Goal: Information Seeking & Learning: Find specific page/section

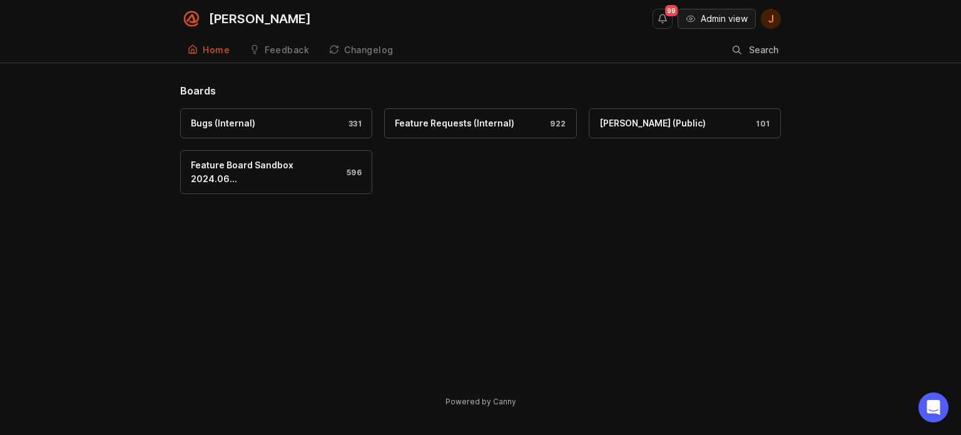
click at [727, 20] on span "Admin view" at bounding box center [723, 19] width 47 height 13
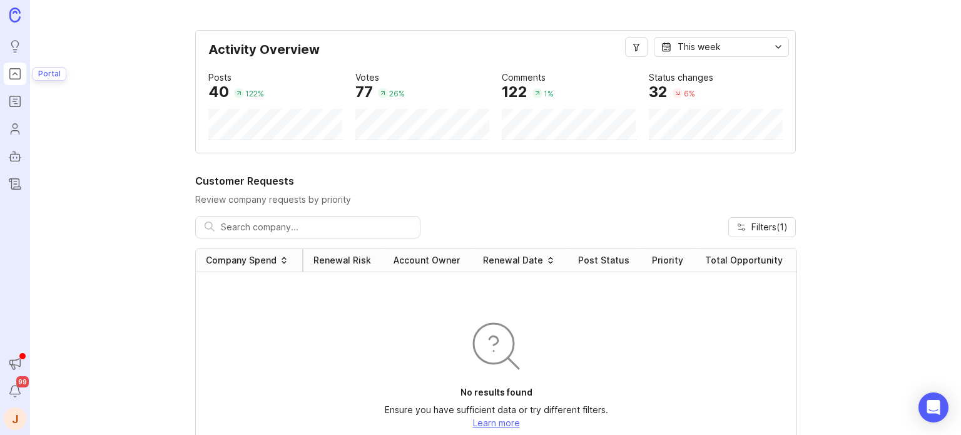
click at [5, 82] on link "Portal" at bounding box center [15, 74] width 23 height 23
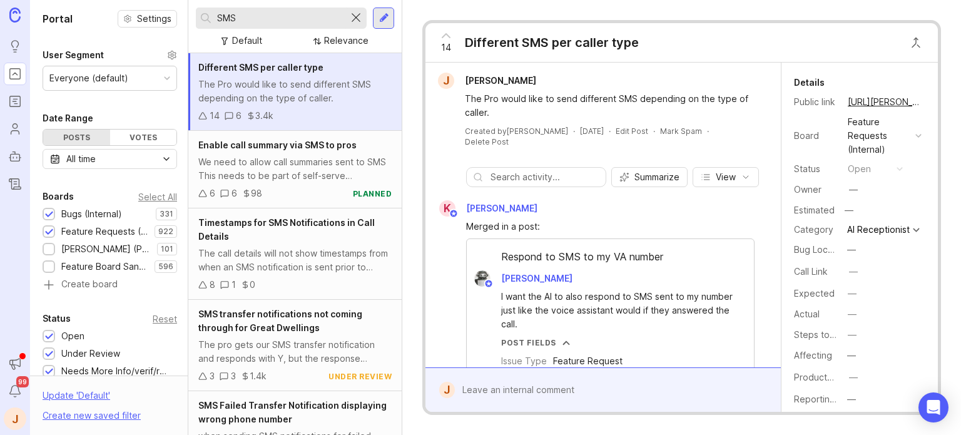
click at [358, 16] on div at bounding box center [355, 18] width 15 height 16
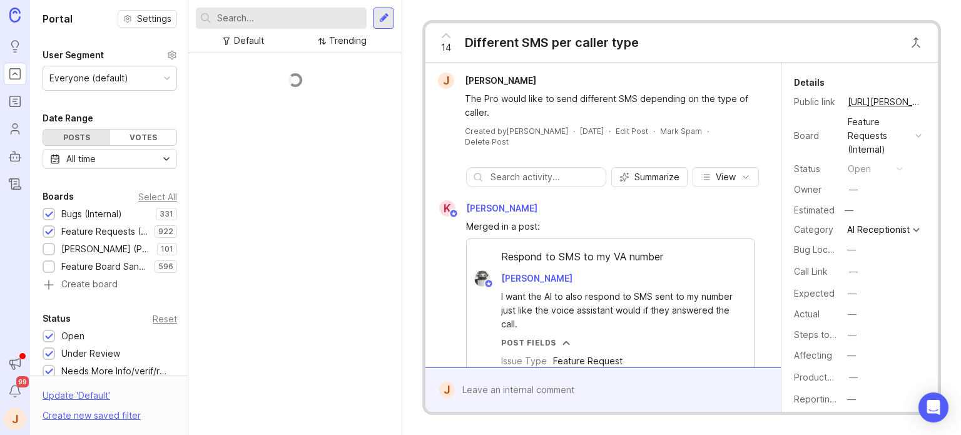
click at [305, 18] on input "text" at bounding box center [289, 18] width 144 height 14
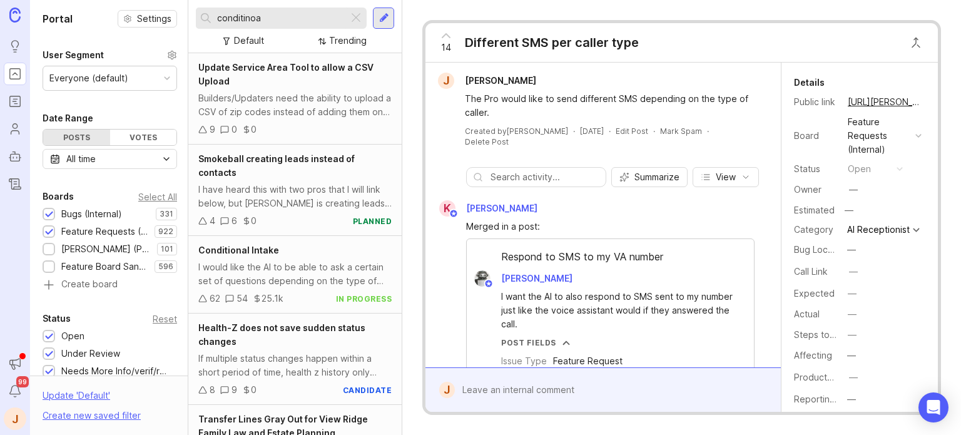
type input "conditinoal"
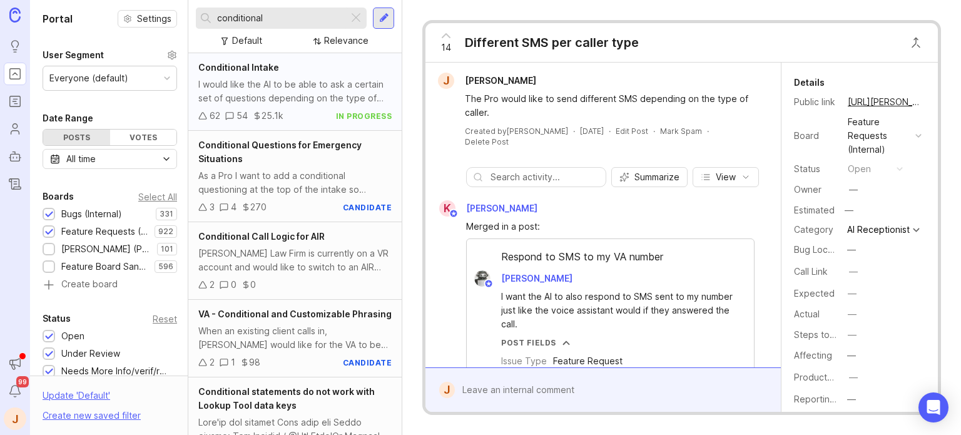
type input "conditional"
click at [289, 92] on div "I would like the AI to be able to ask a certain set of questions depending on t…" at bounding box center [294, 92] width 193 height 28
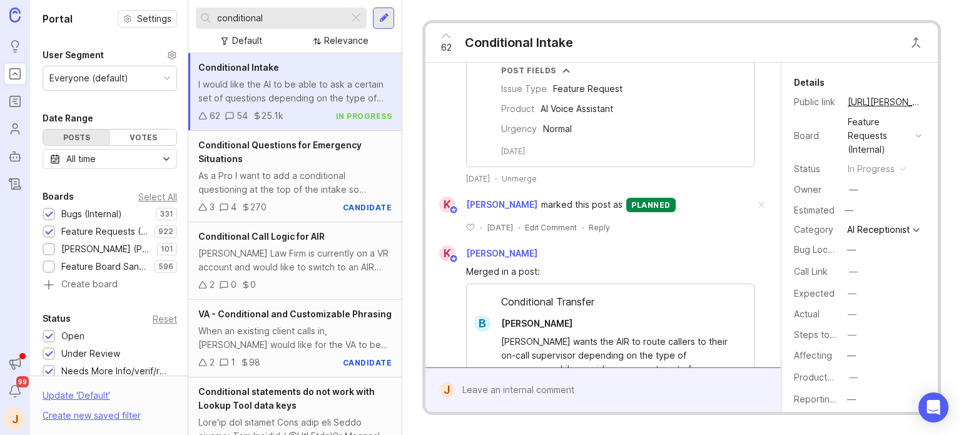
scroll to position [813, 0]
